Goal: Information Seeking & Learning: Learn about a topic

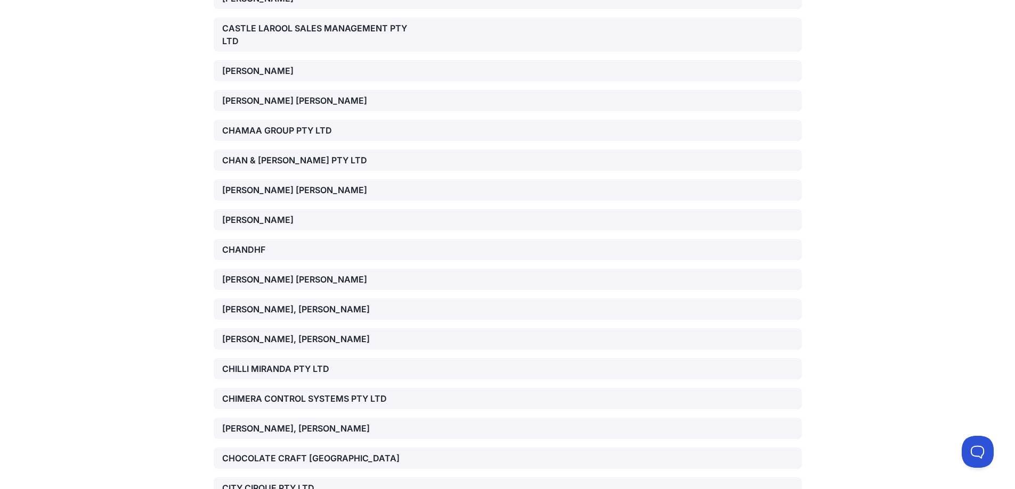
scroll to position [5965, 0]
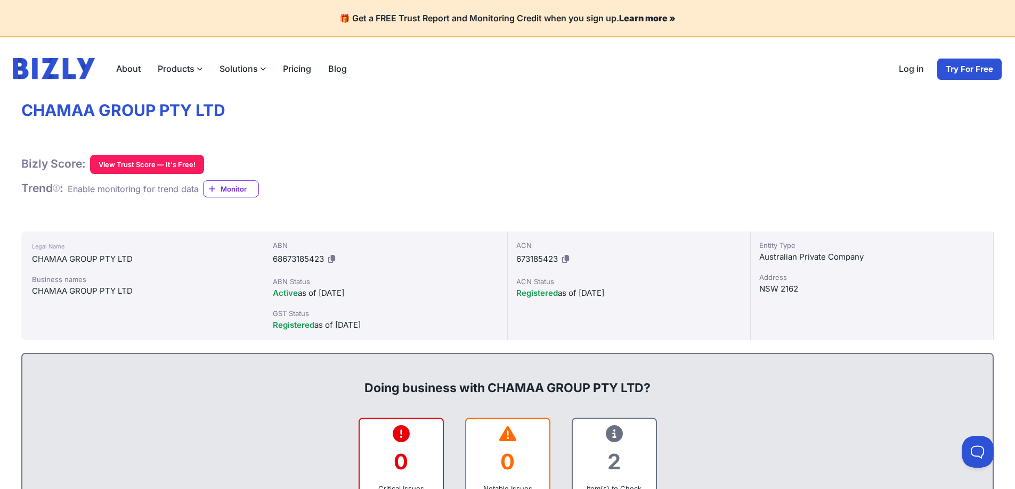
click at [181, 97] on div "About Products Bizly Scores Free business assessment Bizly Reports Detailed bus…" at bounding box center [177, 69] width 355 height 64
click at [177, 108] on h1 "CHAMAA GROUP PTY LTD" at bounding box center [507, 111] width 972 height 20
click at [177, 109] on h1 "CHAMAA GROUP PTY LTD" at bounding box center [507, 111] width 972 height 20
